Goal: Find specific page/section: Find specific page/section

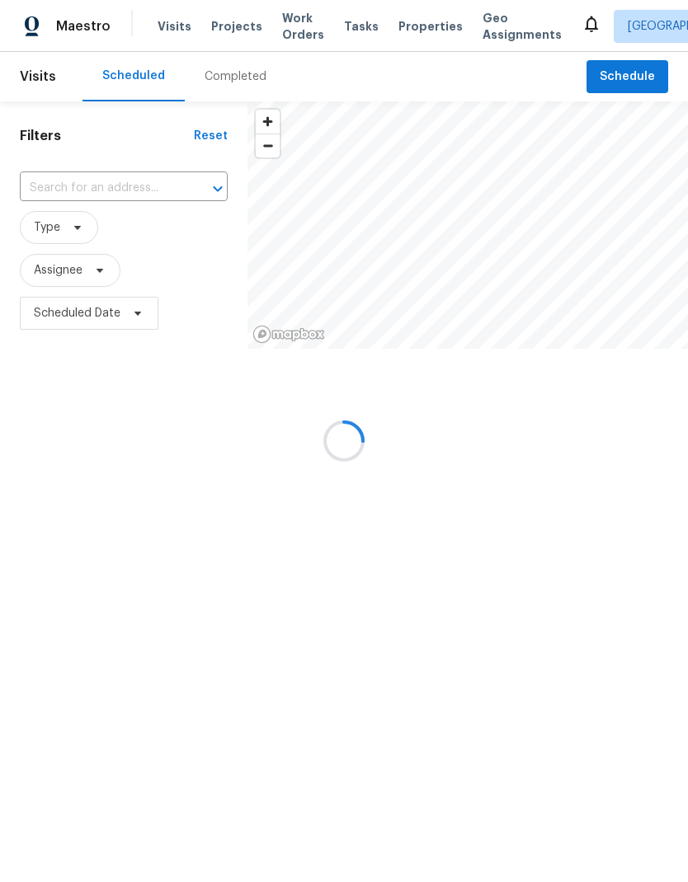
click at [398, 29] on span "Properties" at bounding box center [430, 26] width 64 height 16
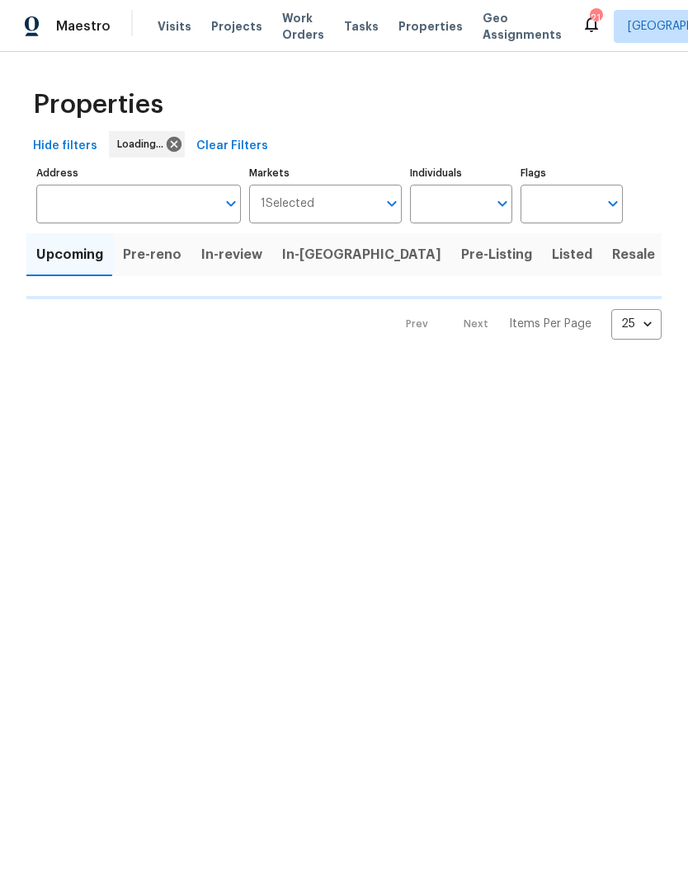
click at [399, 26] on span "Properties" at bounding box center [430, 26] width 64 height 16
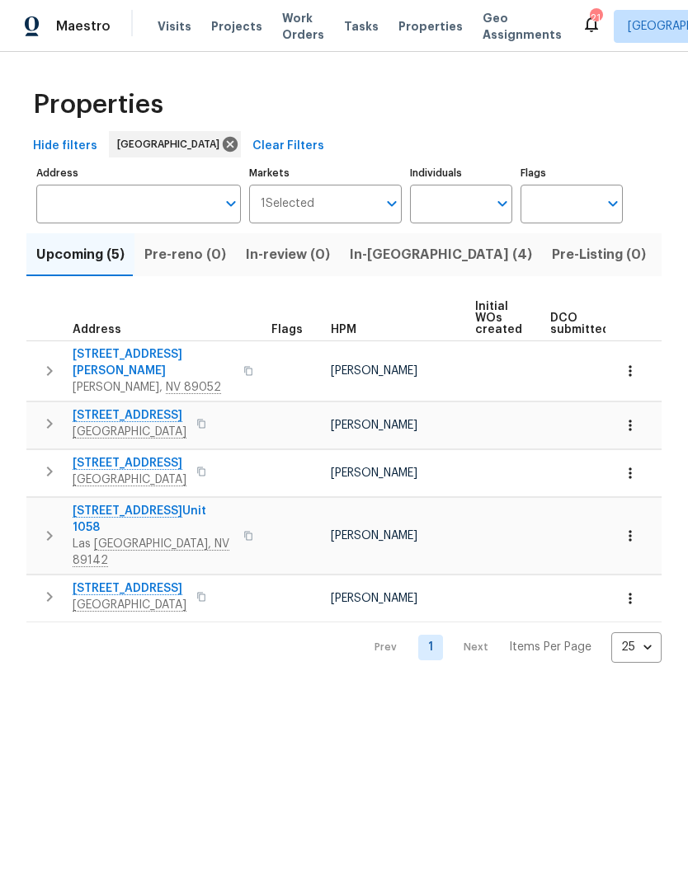
click at [390, 261] on span "In-[GEOGRAPHIC_DATA] (4)" at bounding box center [441, 254] width 182 height 23
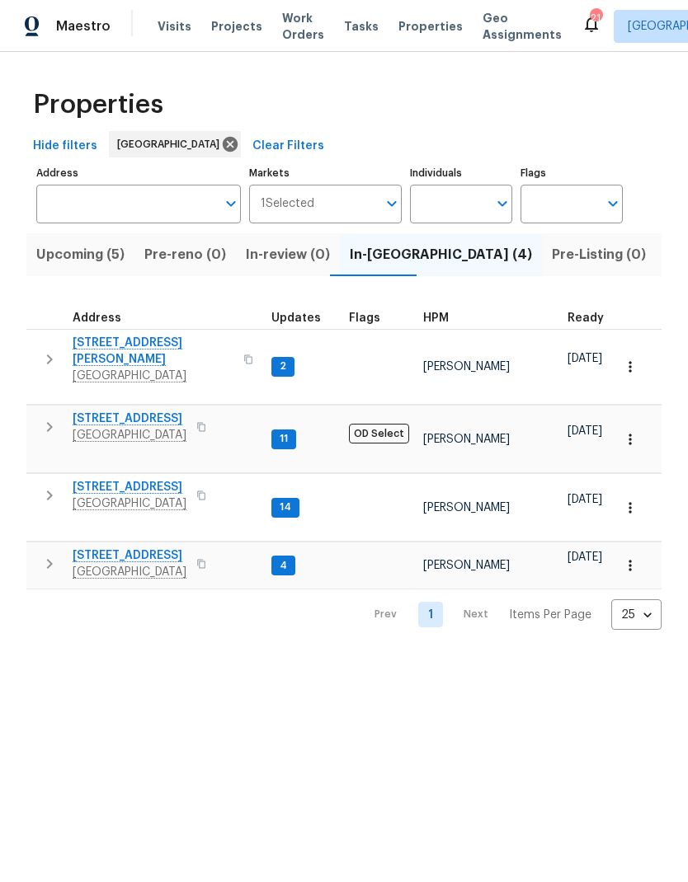
click at [87, 479] on span "[STREET_ADDRESS]" at bounding box center [130, 487] width 114 height 16
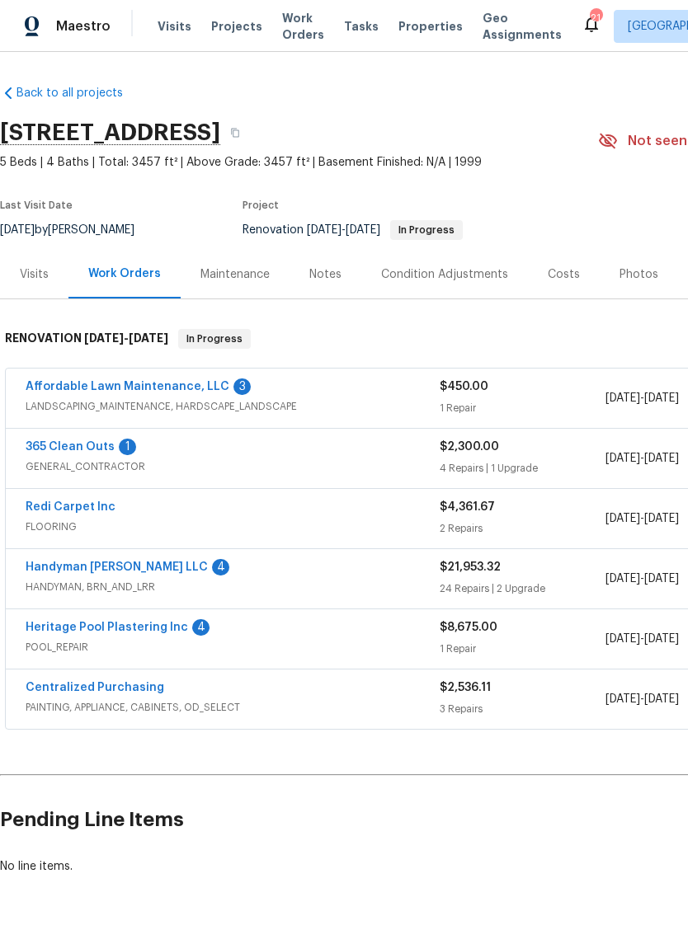
click at [264, 276] on div "Maintenance" at bounding box center [234, 274] width 69 height 16
